Goal: Task Accomplishment & Management: Manage account settings

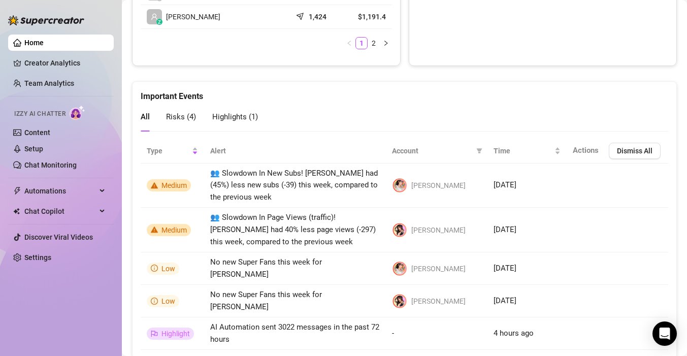
scroll to position [635, 0]
click at [74, 86] on link "Team Analytics" at bounding box center [49, 83] width 50 height 8
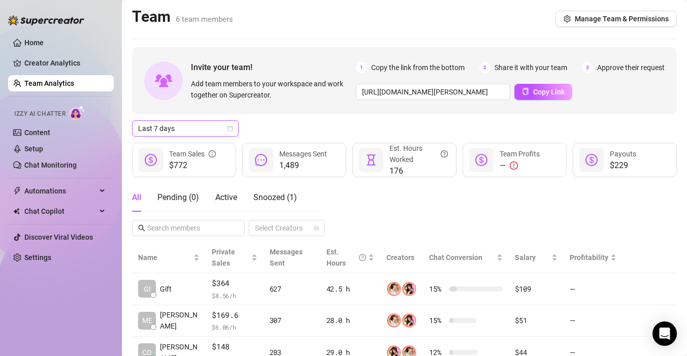
click at [146, 132] on span "Last 7 days" at bounding box center [185, 128] width 94 height 15
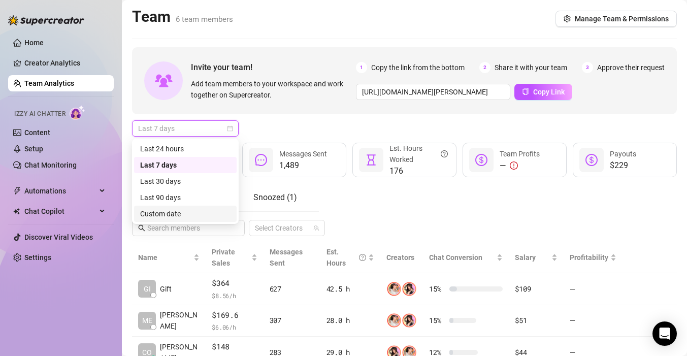
click at [171, 212] on div "Custom date" at bounding box center [185, 213] width 90 height 11
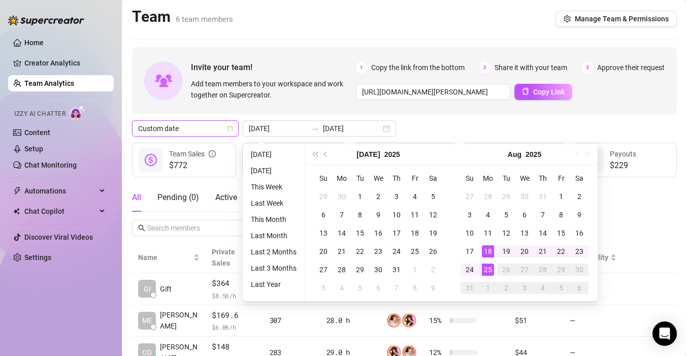
type input "2025-08-18"
click at [485, 245] on div "18" at bounding box center [488, 251] width 12 height 12
type input "2025-08-24"
click at [474, 268] on div "24" at bounding box center [470, 270] width 12 height 12
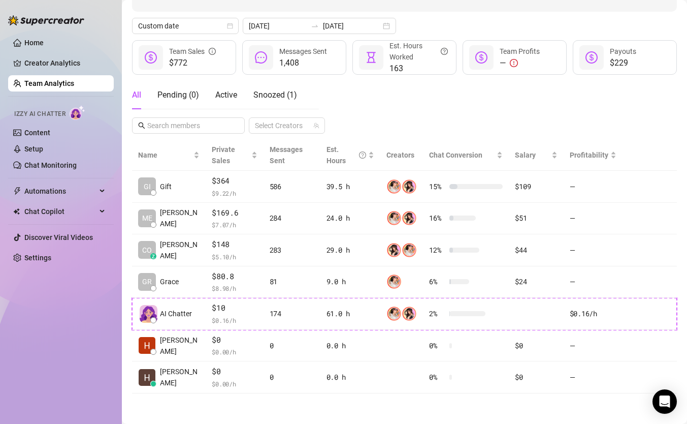
scroll to position [116, 0]
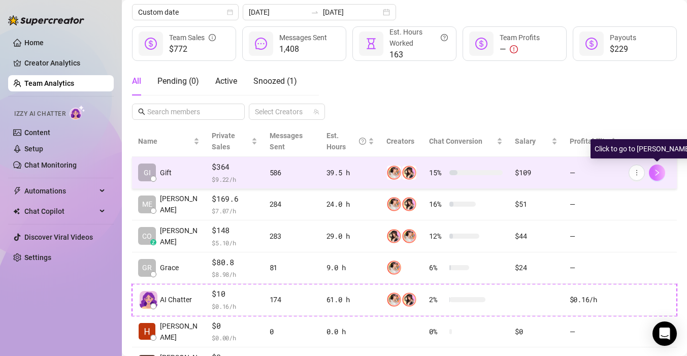
click at [661, 171] on button "button" at bounding box center [657, 173] width 16 height 16
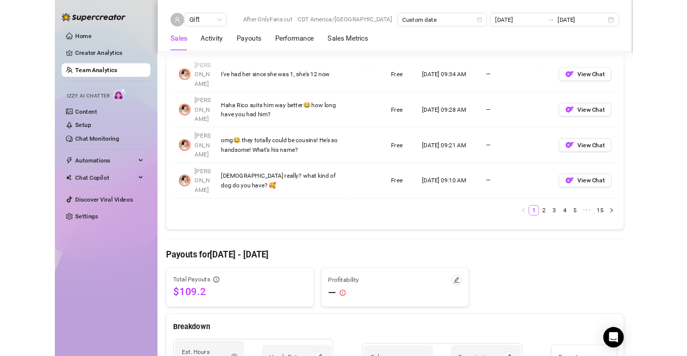
scroll to position [1015, 0]
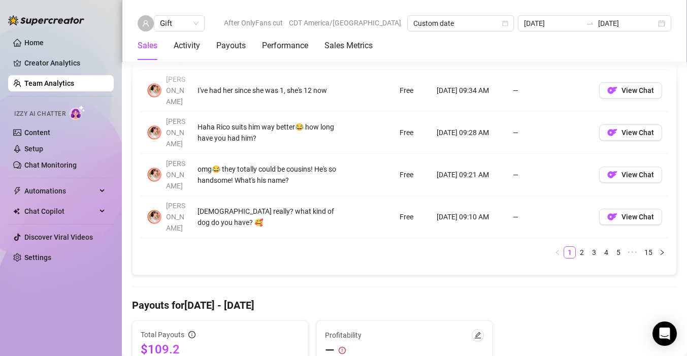
click at [61, 74] on ul "Home Creator Analytics Team Analytics Izzy AI Chatter Content Setup Chat Monito…" at bounding box center [61, 149] width 106 height 239
click at [61, 79] on link "Team Analytics" at bounding box center [49, 83] width 50 height 8
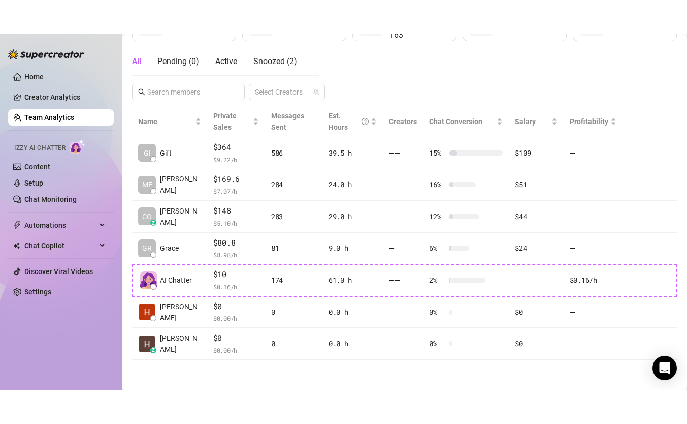
scroll to position [170, 0]
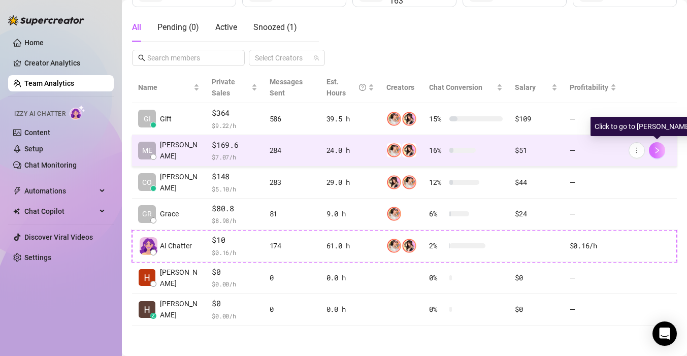
click at [661, 149] on button "button" at bounding box center [657, 150] width 16 height 16
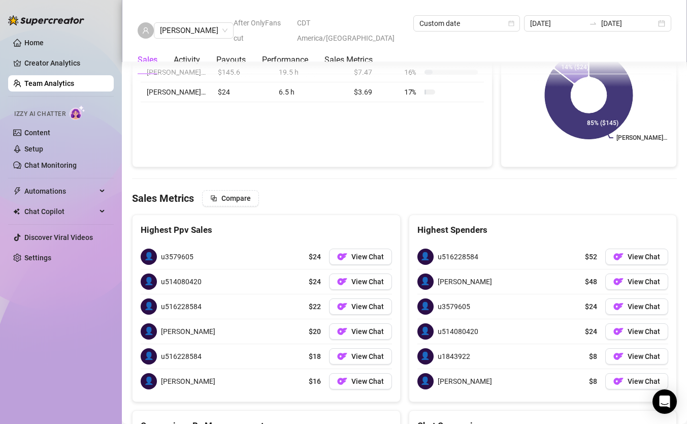
scroll to position [1503, 0]
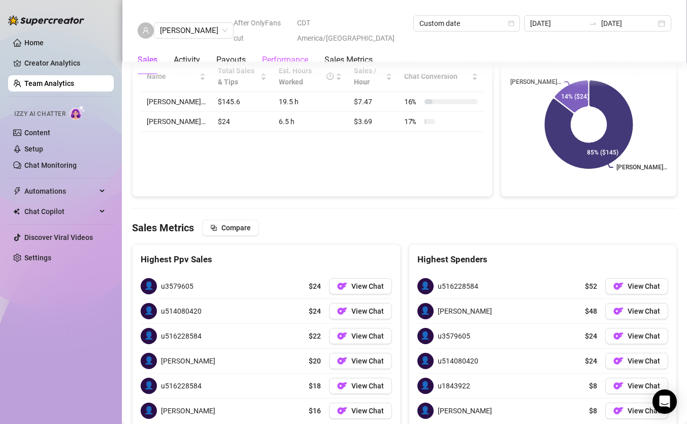
click at [282, 55] on div "Performance" at bounding box center [285, 60] width 46 height 28
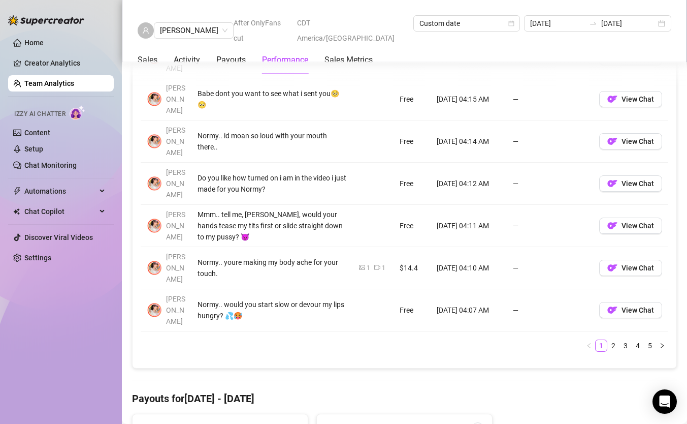
scroll to position [836, 0]
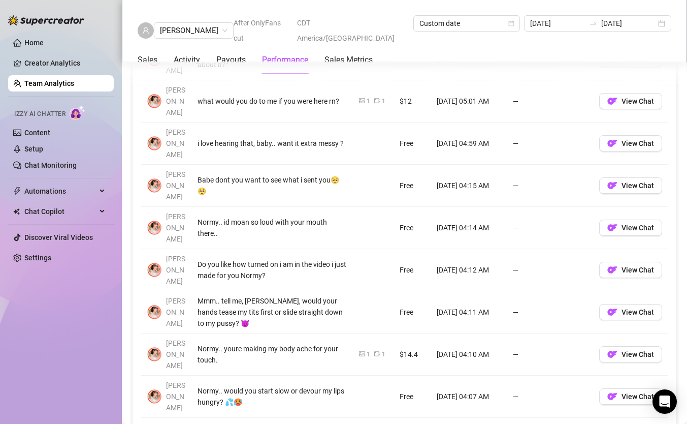
click at [638, 356] on link "4" at bounding box center [637, 431] width 11 height 11
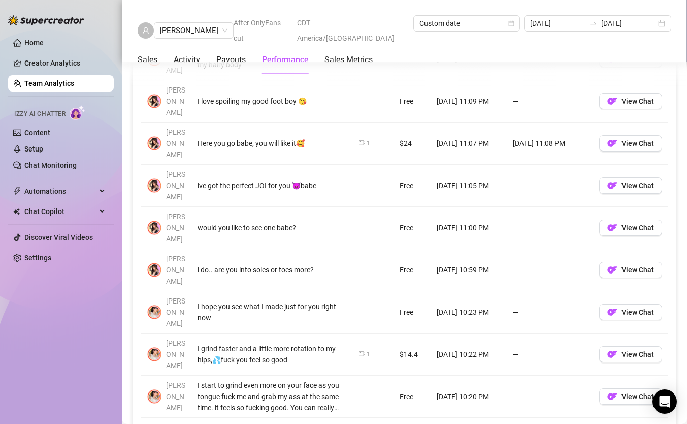
click at [650, 356] on link "5" at bounding box center [650, 431] width 11 height 11
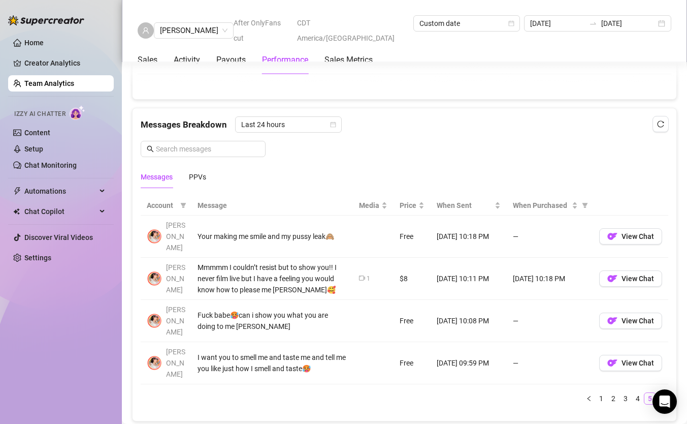
scroll to position [603, 0]
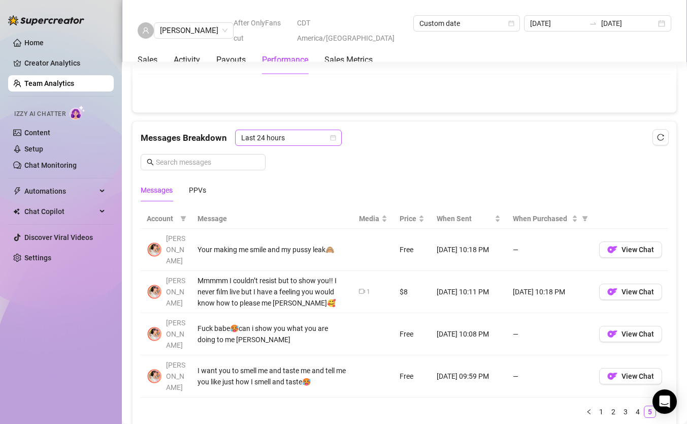
click at [318, 139] on span "Last 24 hours" at bounding box center [288, 137] width 94 height 15
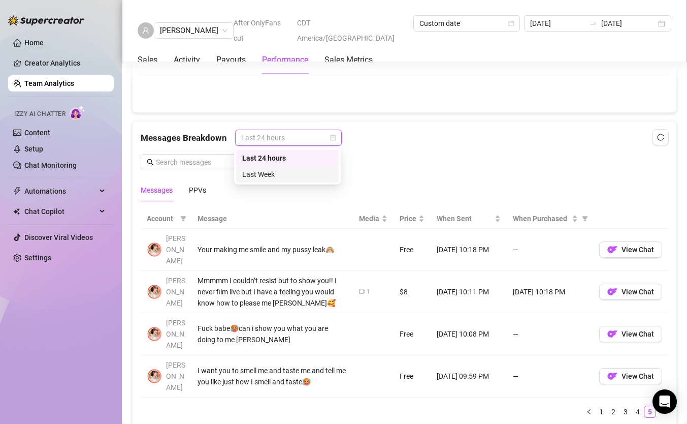
click at [302, 170] on div "Last Week" at bounding box center [287, 174] width 90 height 11
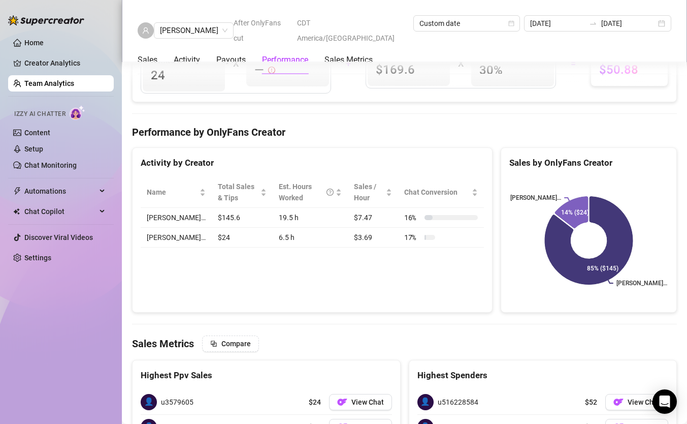
scroll to position [1005, 0]
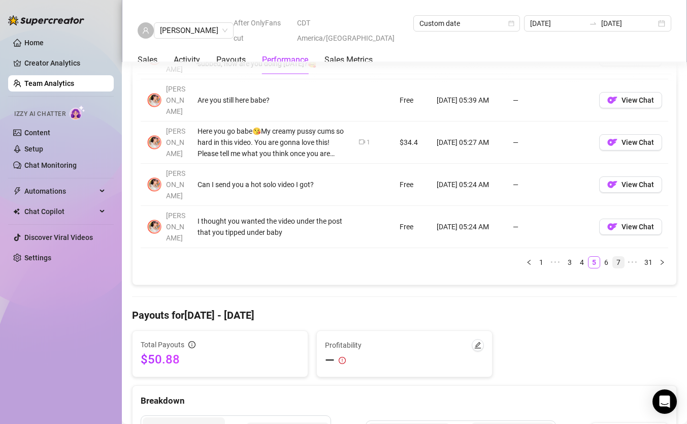
click at [624, 257] on link "7" at bounding box center [618, 262] width 11 height 11
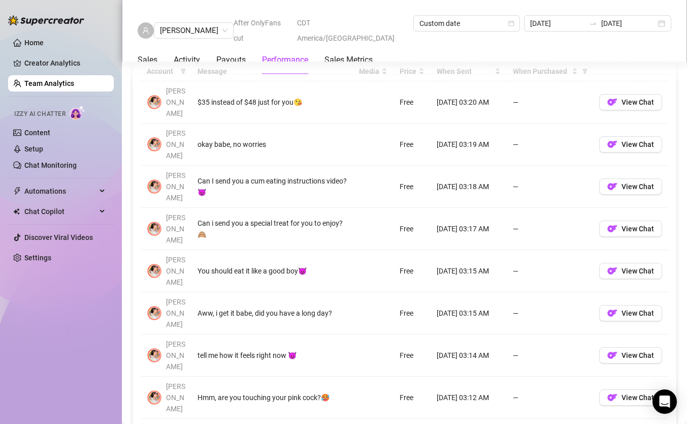
scroll to position [752, 0]
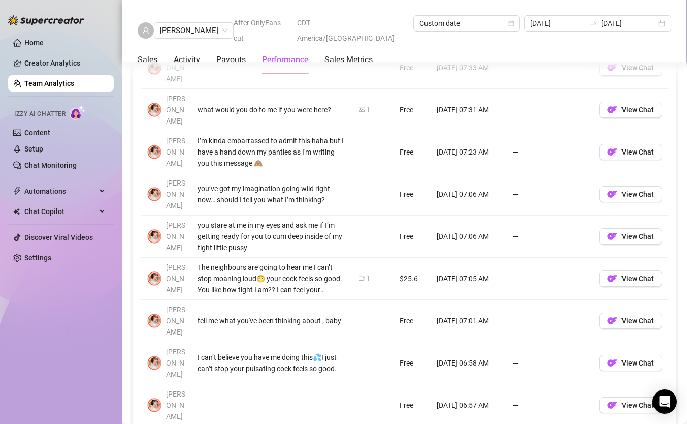
scroll to position [787, 0]
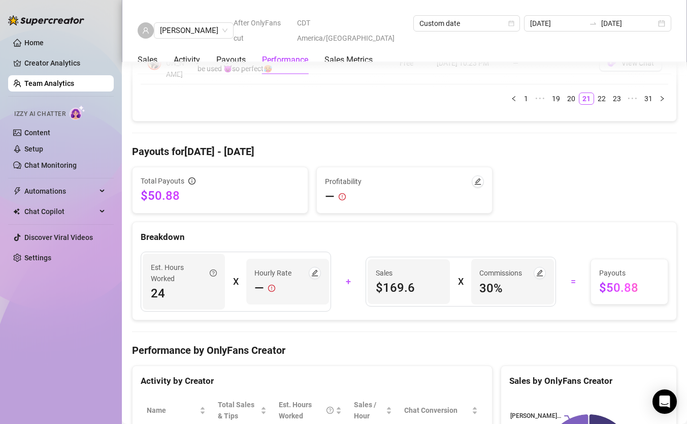
scroll to position [1171, 0]
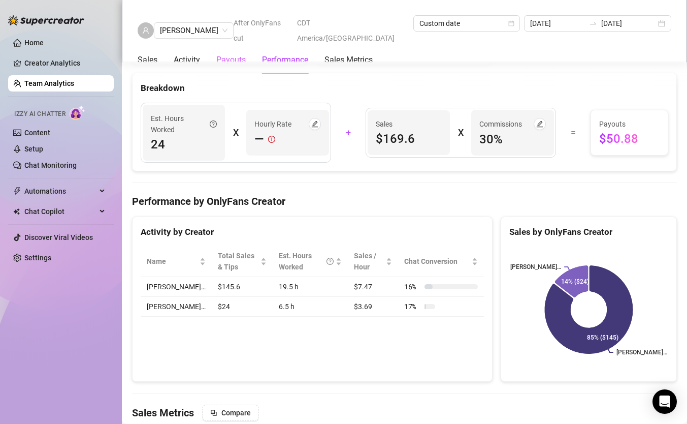
click at [224, 52] on div "Payouts" at bounding box center [230, 60] width 29 height 28
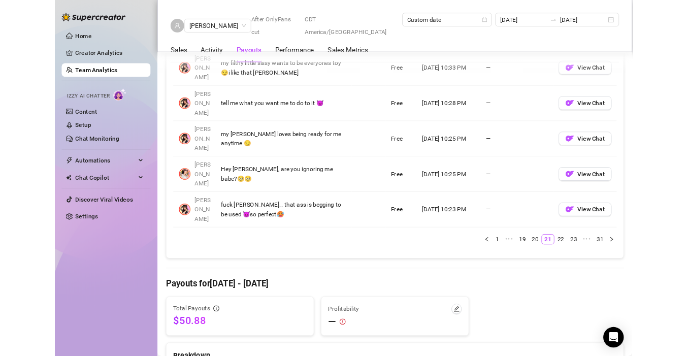
scroll to position [1022, 0]
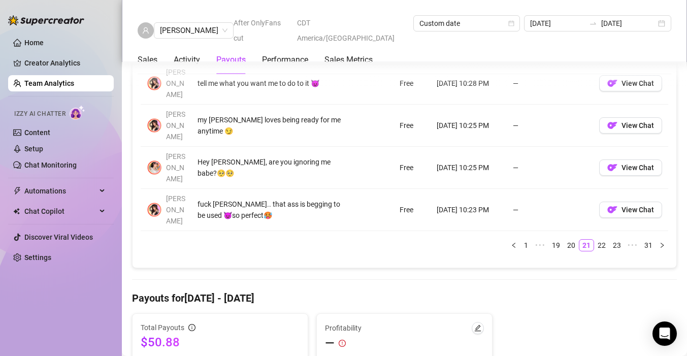
click at [67, 85] on link "Team Analytics" at bounding box center [49, 83] width 50 height 8
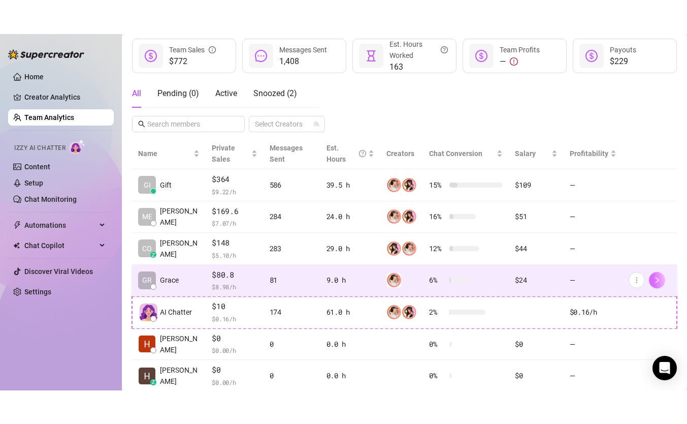
scroll to position [170, 0]
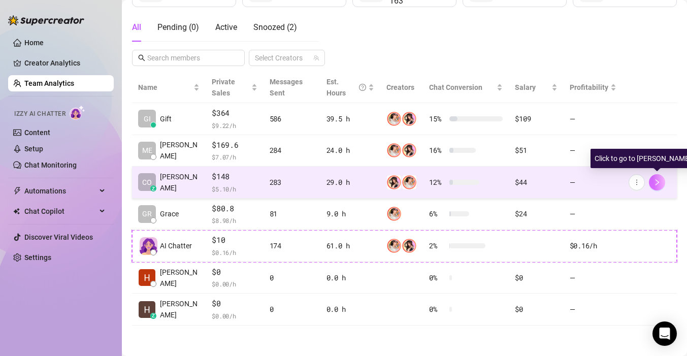
click at [658, 185] on icon "right" at bounding box center [657, 182] width 7 height 7
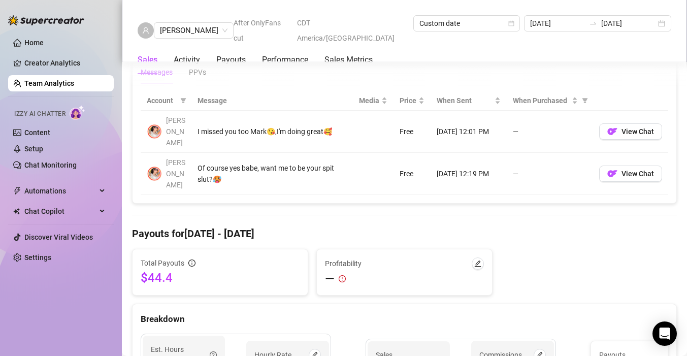
scroll to position [810, 0]
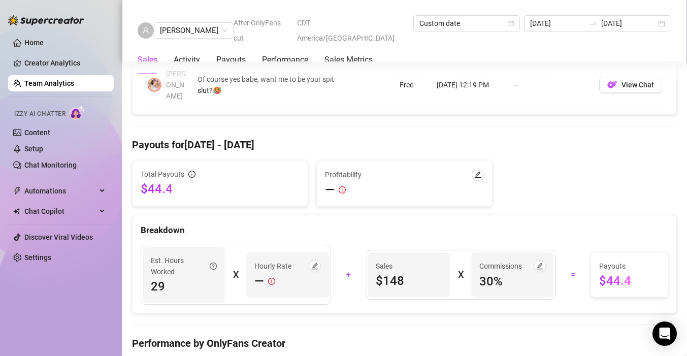
click at [50, 87] on link "Team Analytics" at bounding box center [49, 83] width 50 height 8
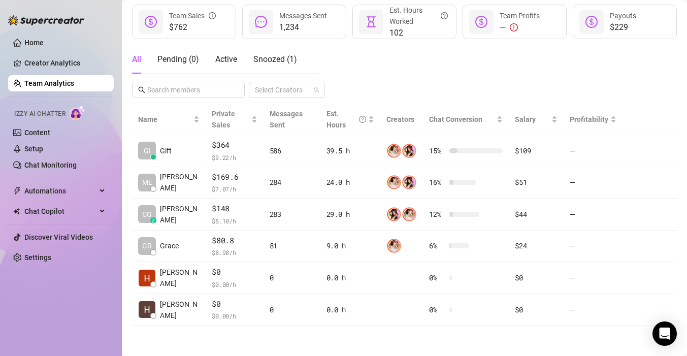
click at [50, 84] on link "Team Analytics" at bounding box center [49, 83] width 50 height 8
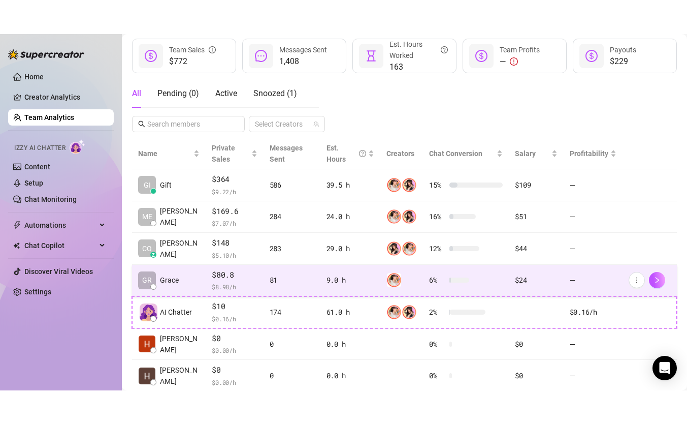
scroll to position [170, 0]
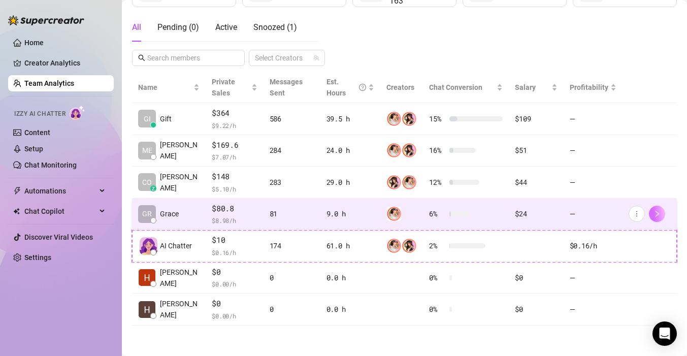
click at [657, 210] on icon "right" at bounding box center [657, 213] width 7 height 7
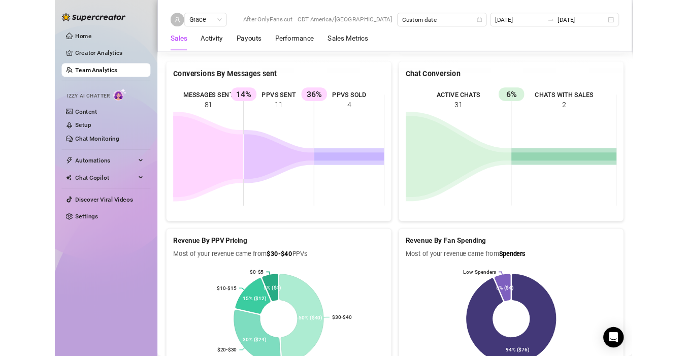
scroll to position [1409, 0]
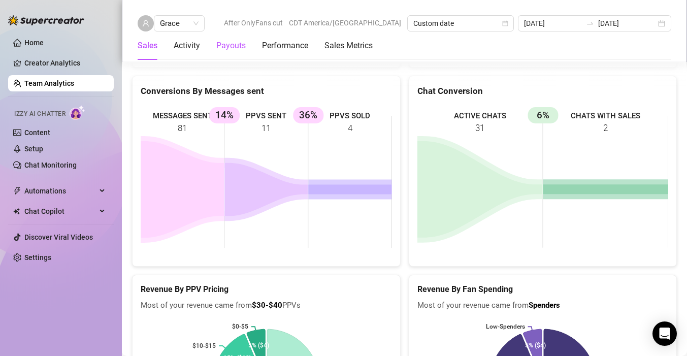
click at [227, 44] on div "Payouts" at bounding box center [230, 46] width 29 height 12
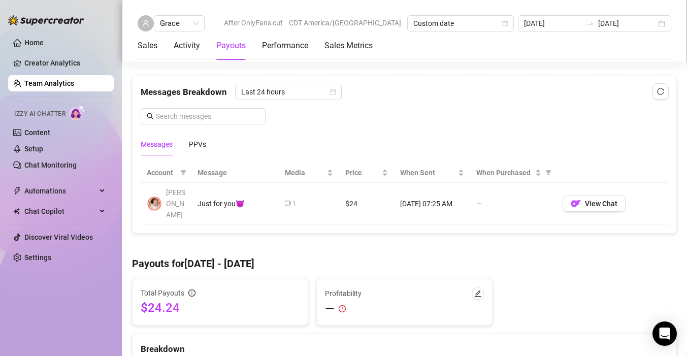
scroll to position [647, 0]
